Goal: Obtain resource: Download file/media

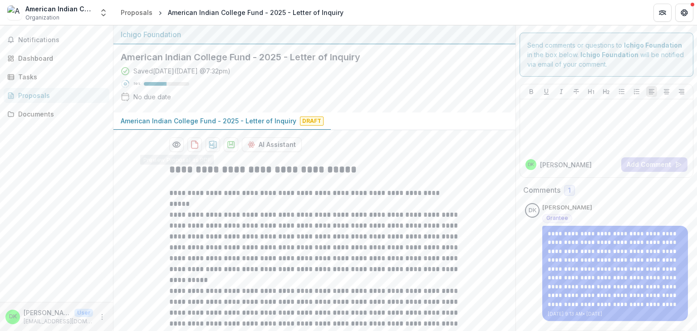
click at [137, 11] on div "Proposals" at bounding box center [137, 13] width 32 height 10
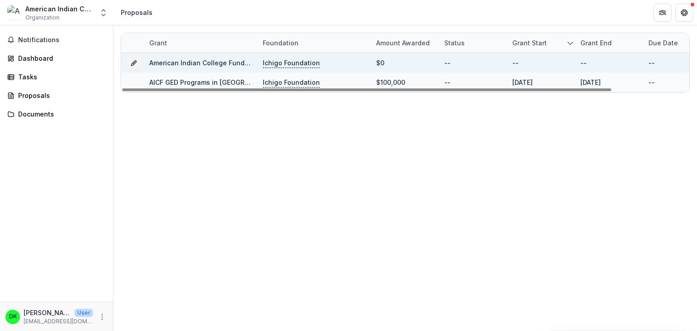
click at [218, 72] on div "American Indian College Fund - 2025 - Letter of Inquiry" at bounding box center [200, 63] width 103 height 20
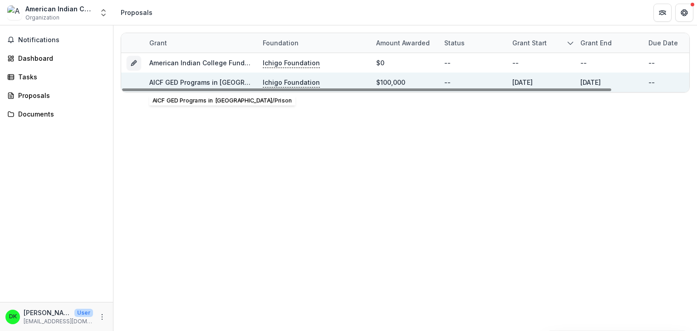
click at [209, 82] on link "AICF GED Programs in [GEOGRAPHIC_DATA]/Prison" at bounding box center [227, 82] width 157 height 8
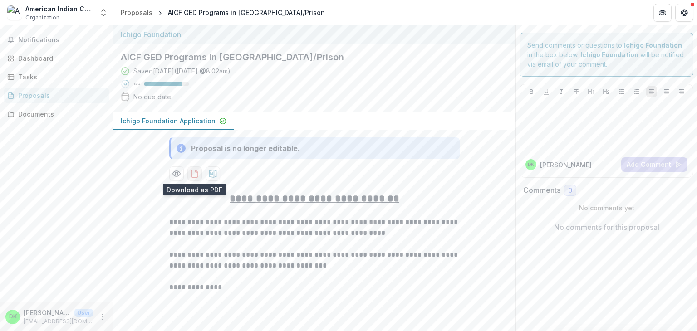
click at [191, 174] on icon "download-proposal" at bounding box center [194, 173] width 9 height 9
click at [101, 318] on icon "More" at bounding box center [101, 316] width 7 height 7
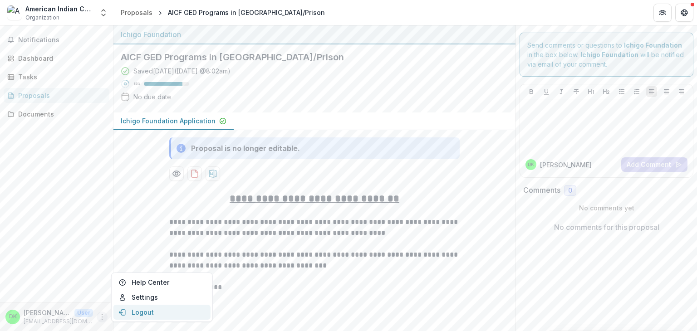
click at [145, 310] on button "Logout" at bounding box center [161, 312] width 97 height 15
